Goal: Transaction & Acquisition: Purchase product/service

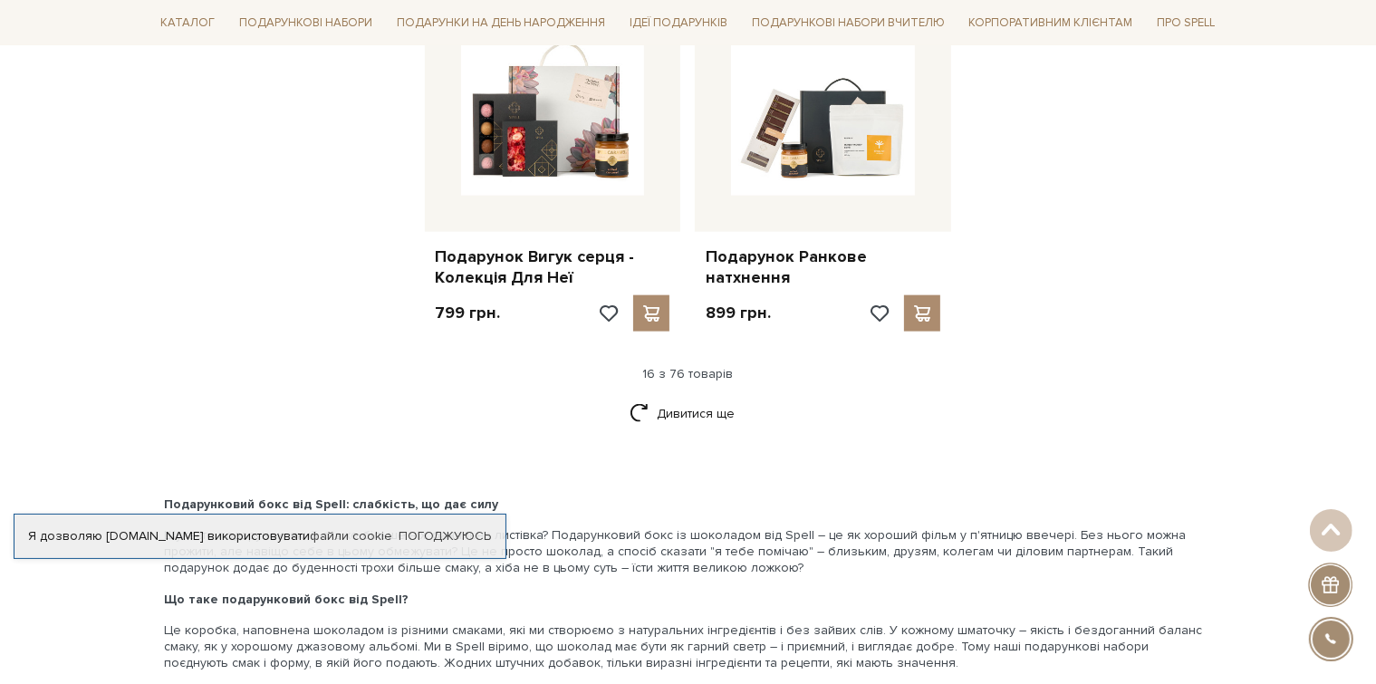
scroll to position [2191, 0]
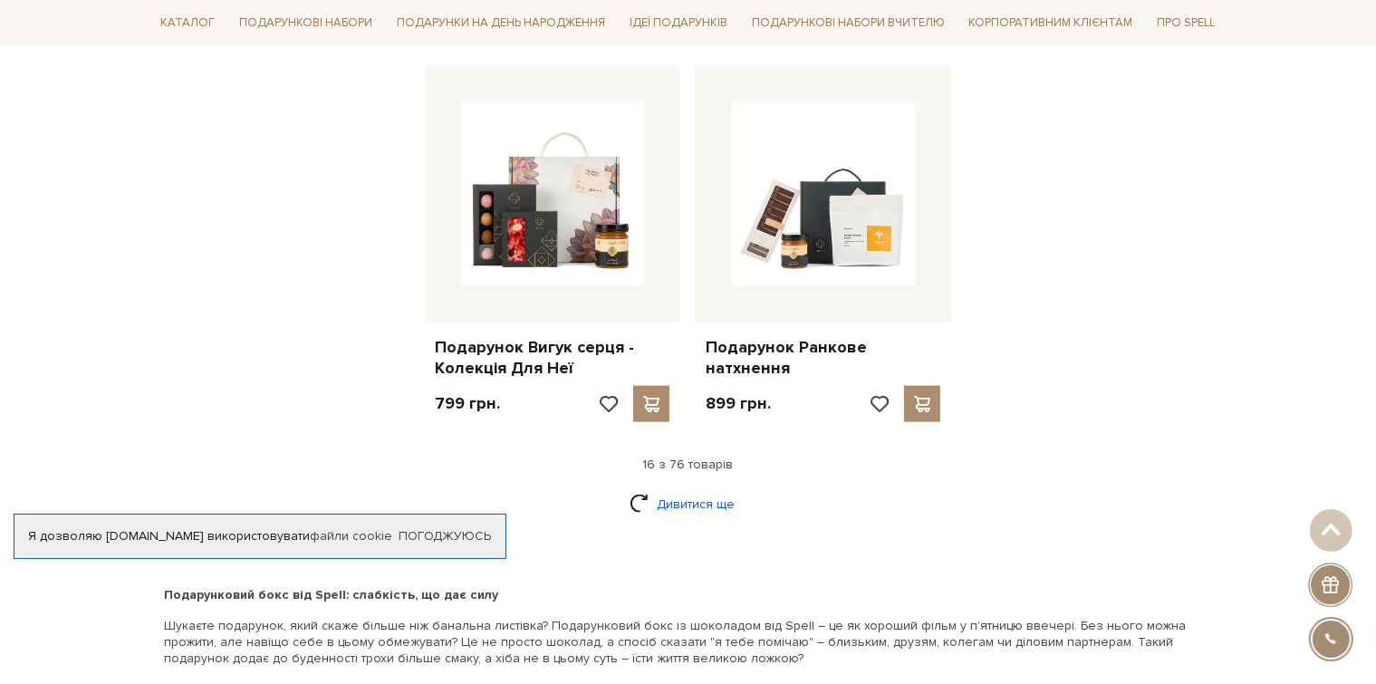
click at [665, 494] on link "Дивитися ще" at bounding box center [689, 504] width 118 height 32
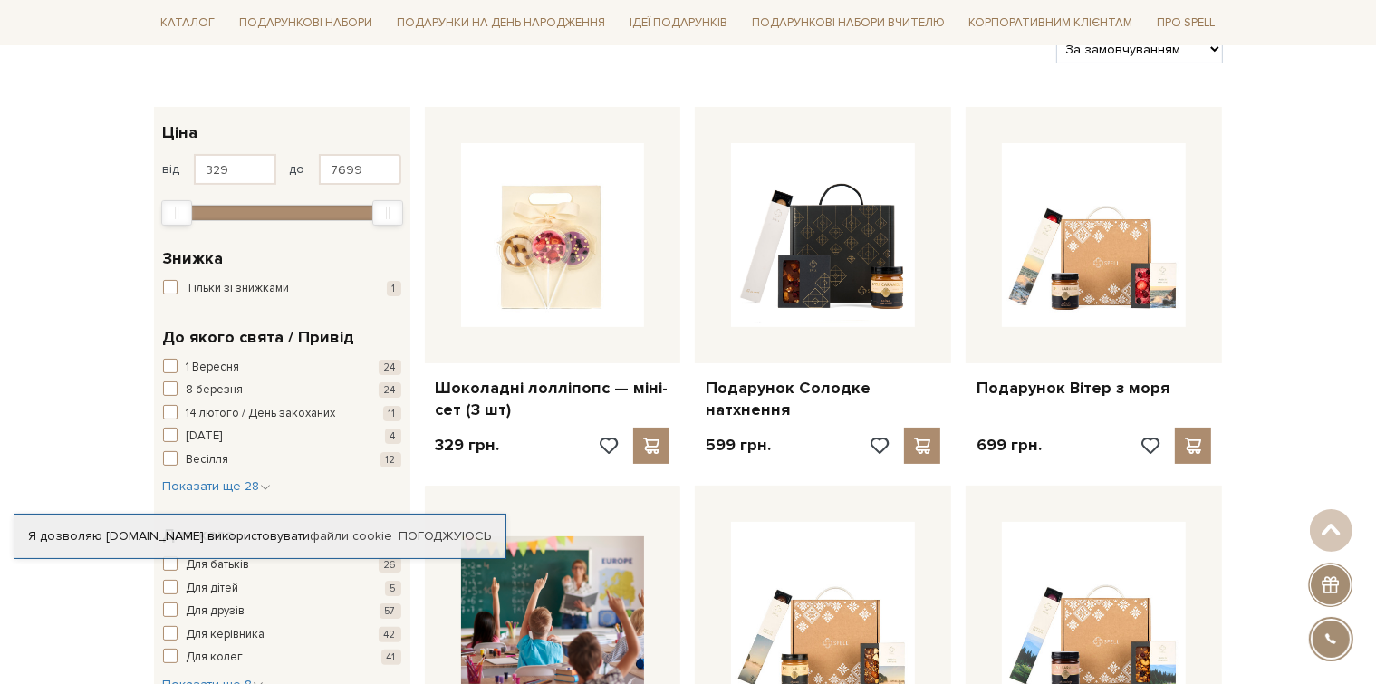
scroll to position [272, 0]
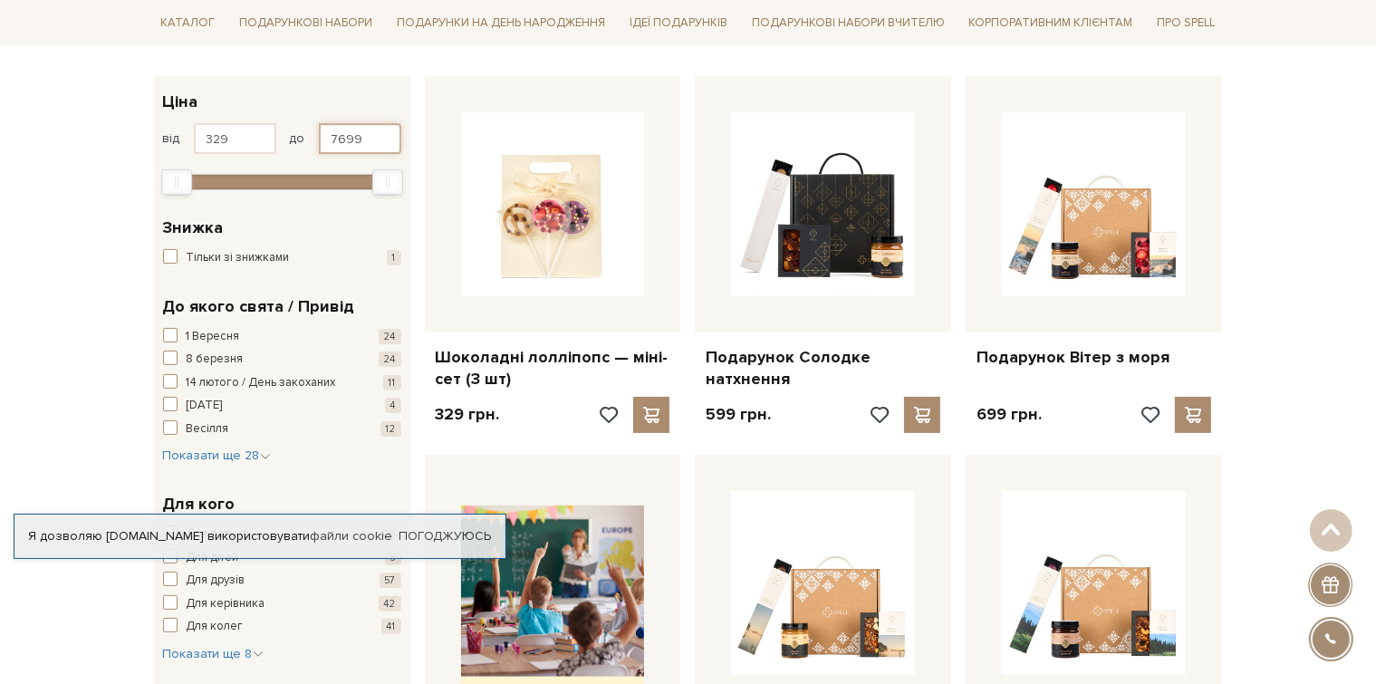
drag, startPoint x: 365, startPoint y: 138, endPoint x: 326, endPoint y: 140, distance: 39.1
click at [326, 140] on input "7699" at bounding box center [360, 138] width 82 height 31
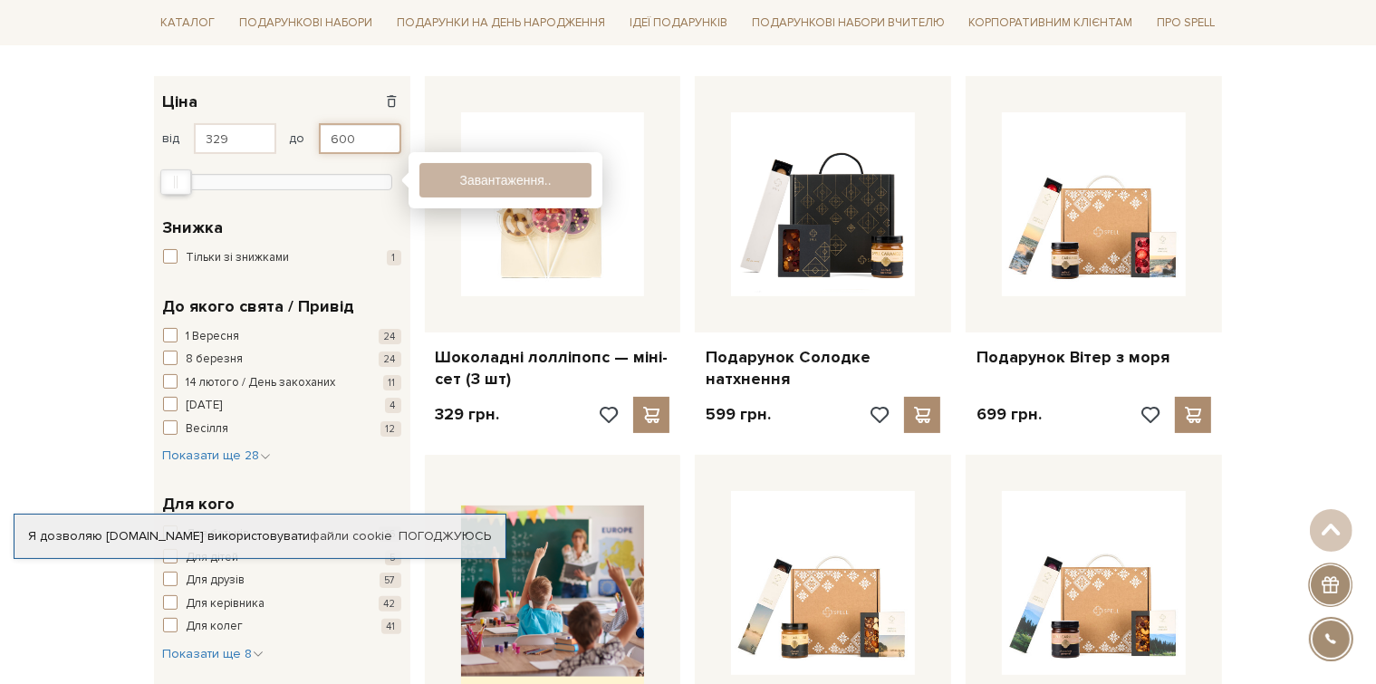
type input "600"
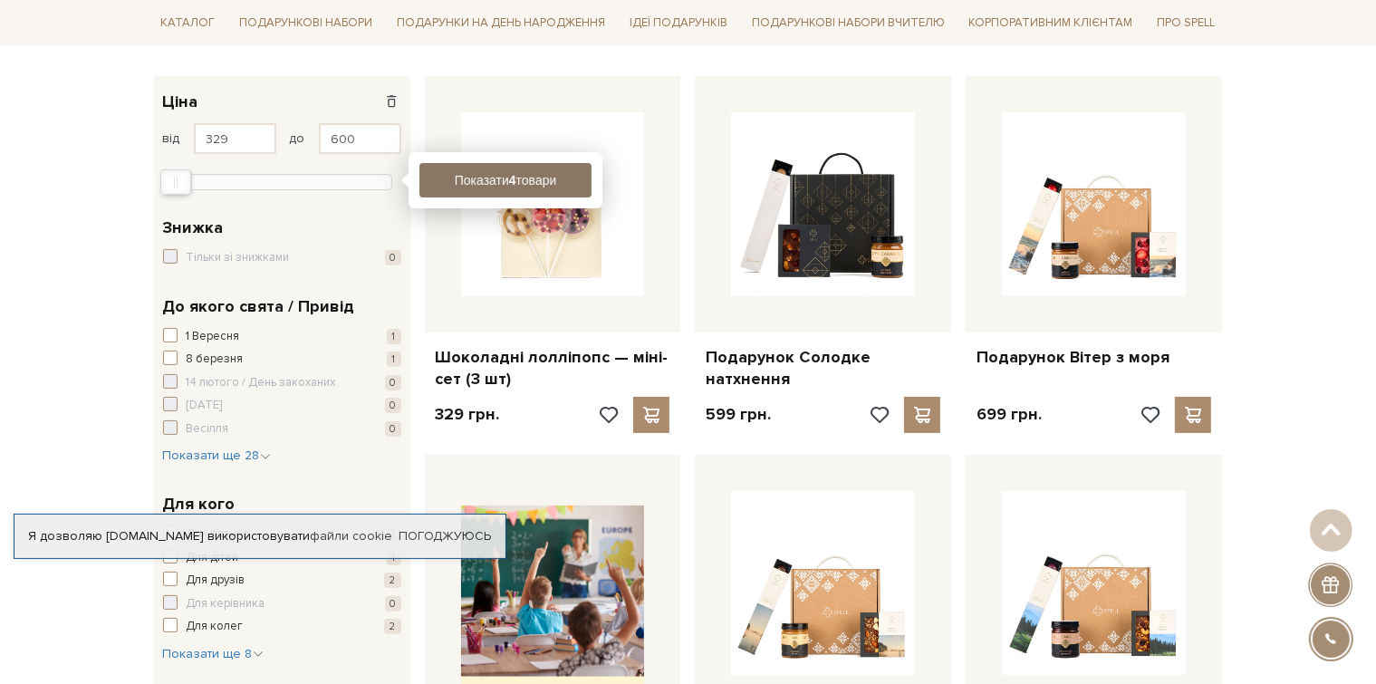
click at [460, 181] on button "Показати 4 товари" at bounding box center [506, 180] width 172 height 34
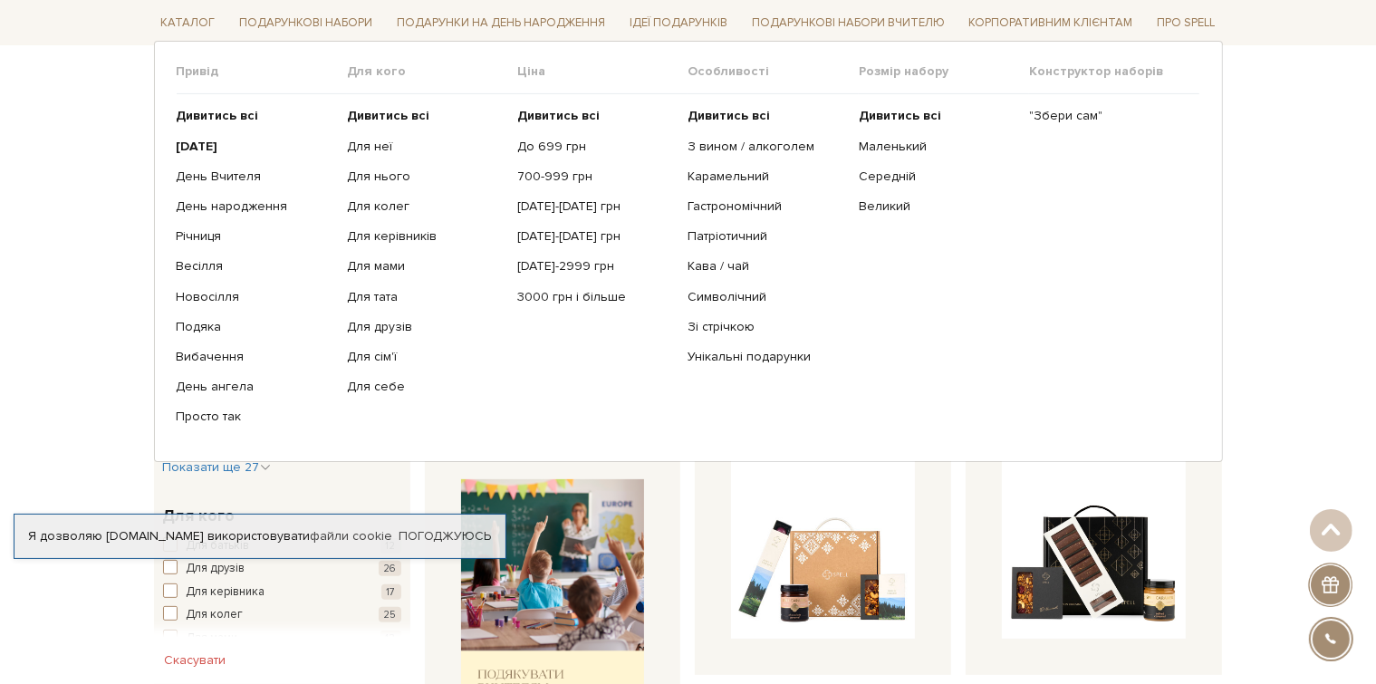
scroll to position [453, 0]
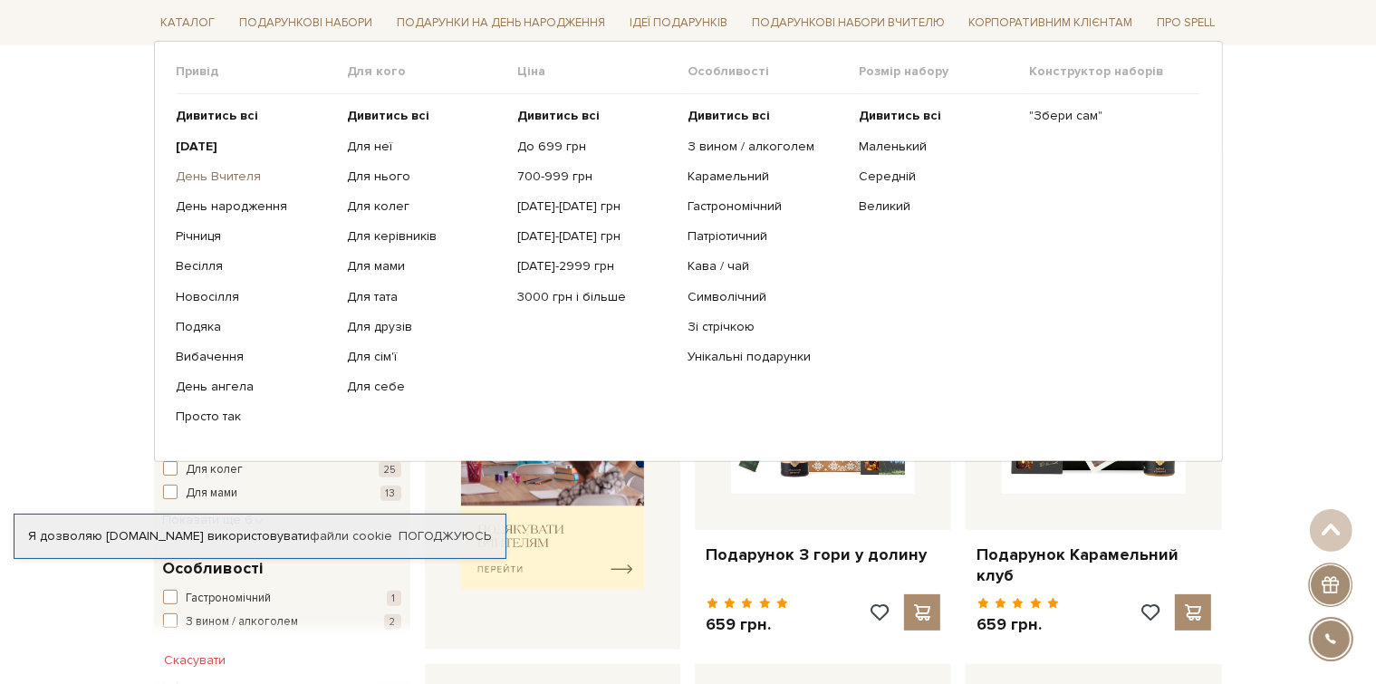
click at [202, 174] on link "День Вчителя" at bounding box center [255, 177] width 157 height 16
